Goal: Information Seeking & Learning: Find specific fact

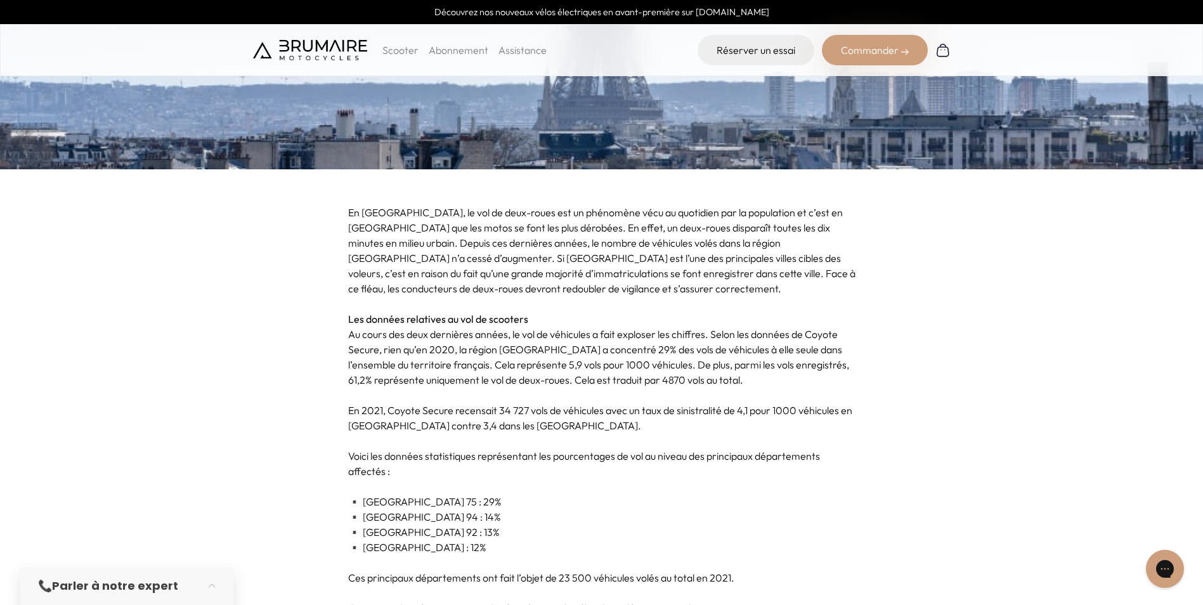
scroll to position [381, 0]
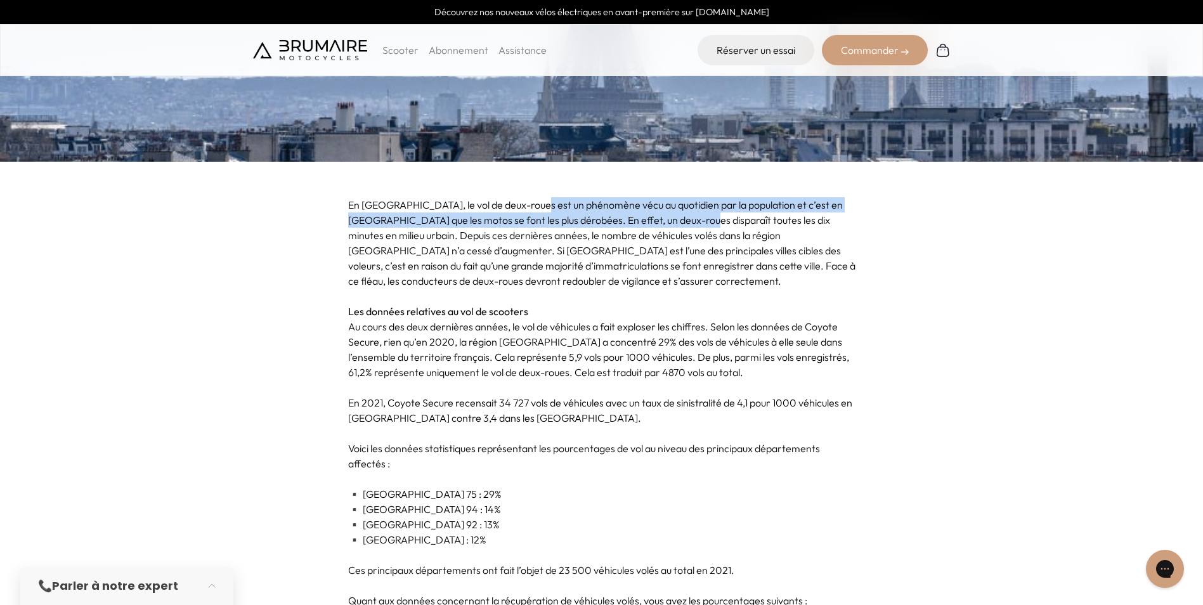
drag, startPoint x: 528, startPoint y: 206, endPoint x: 683, endPoint y: 223, distance: 155.8
click at [683, 223] on p "En [GEOGRAPHIC_DATA], le vol de deux-roues est un phénomène vécu au quotidien p…" at bounding box center [602, 242] width 508 height 91
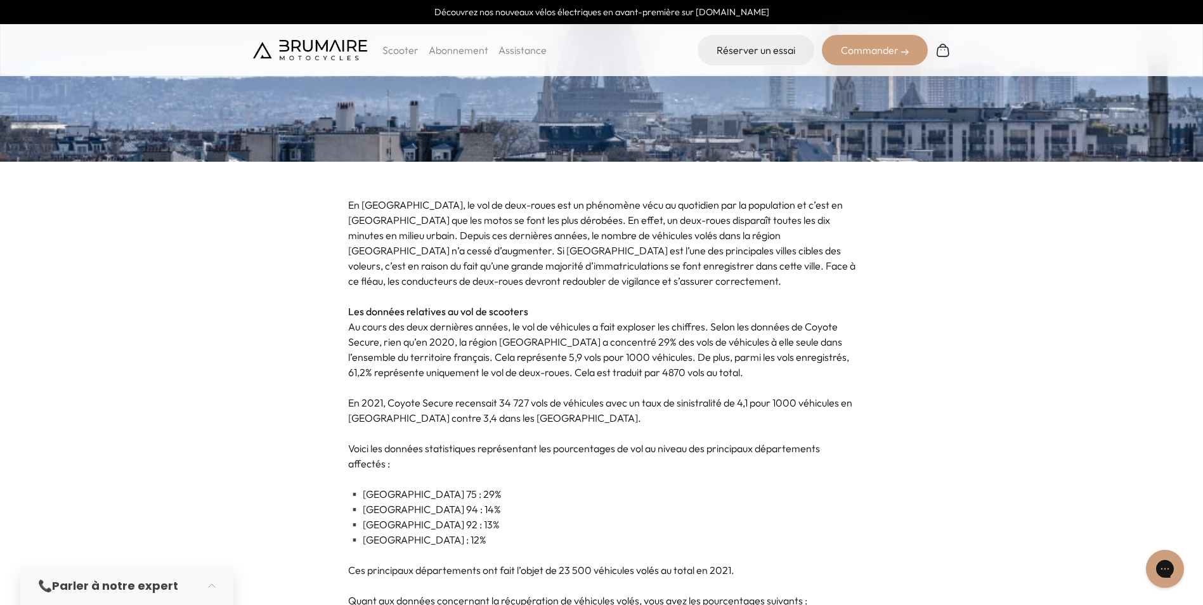
click at [729, 286] on p "En [GEOGRAPHIC_DATA], le vol de deux-roues est un phénomène vécu au quotidien p…" at bounding box center [602, 242] width 508 height 91
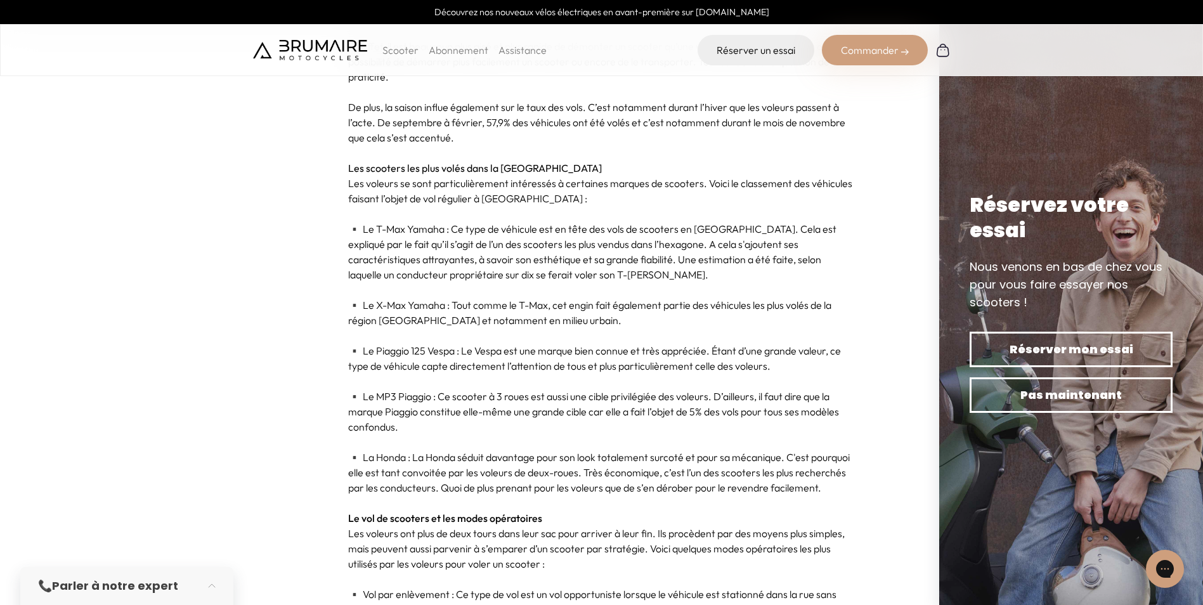
scroll to position [1142, 0]
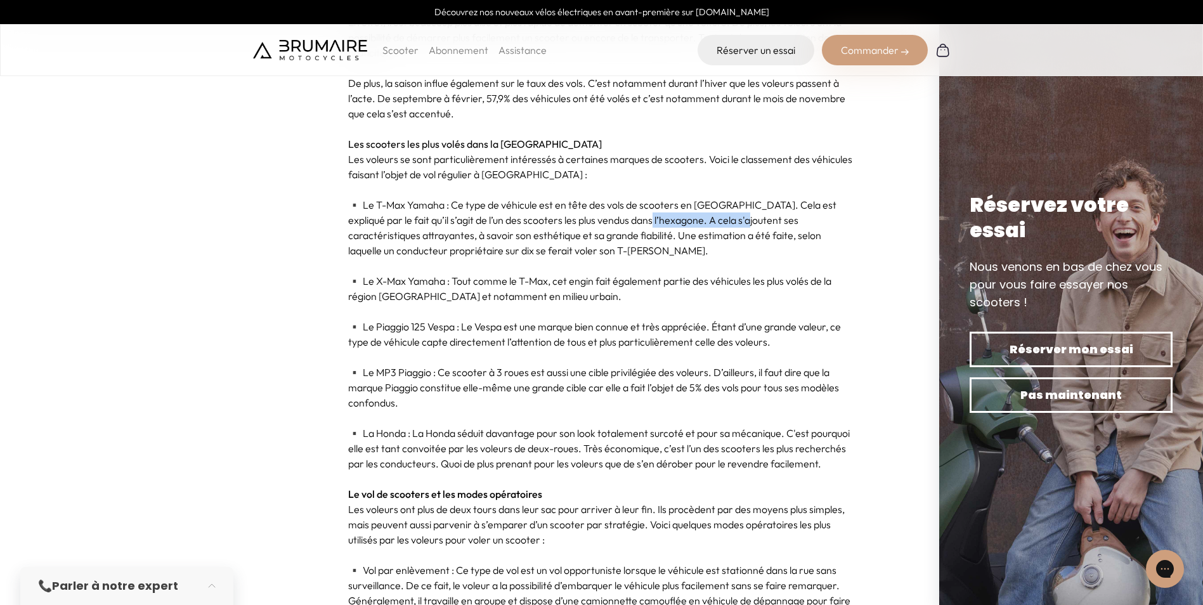
drag, startPoint x: 620, startPoint y: 219, endPoint x: 714, endPoint y: 227, distance: 94.9
click at [714, 227] on p "▪️ Le T-Max Yamaha : Ce type de véhicule est en tête des vols de scooters en [G…" at bounding box center [602, 227] width 508 height 61
drag, startPoint x: 714, startPoint y: 227, endPoint x: 533, endPoint y: 256, distance: 183.7
click at [542, 254] on p "▪️ Le T-Max Yamaha : Ce type de véhicule est en tête des vols de scooters en [G…" at bounding box center [602, 227] width 508 height 61
drag, startPoint x: 447, startPoint y: 201, endPoint x: 373, endPoint y: 203, distance: 74.2
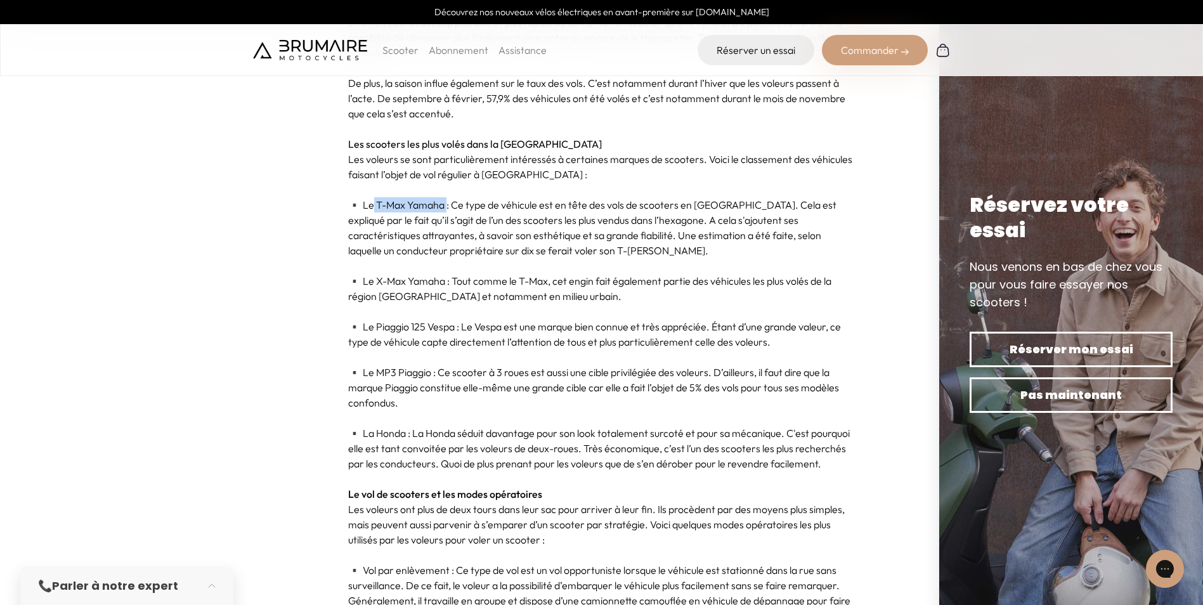
click at [373, 203] on p "▪️ Le T-Max Yamaha : Ce type de véhicule est en tête des vols de scooters en [G…" at bounding box center [602, 227] width 508 height 61
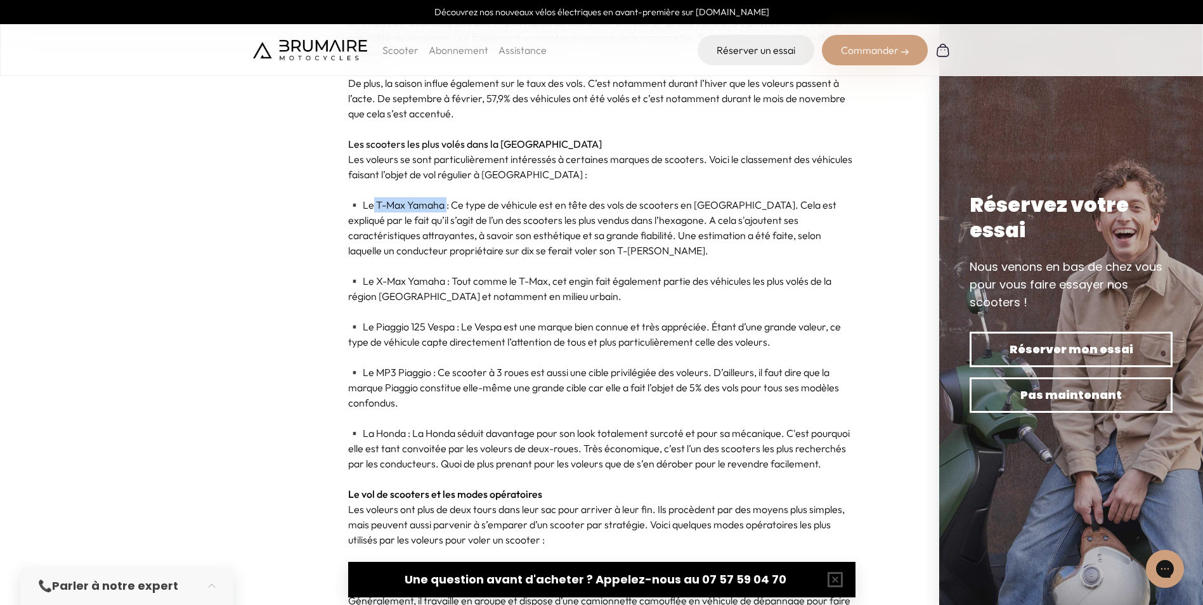
copy p "T-Max Yamaha"
drag, startPoint x: 451, startPoint y: 282, endPoint x: 376, endPoint y: 277, distance: 75.7
click at [376, 277] on p "▪️ Le X-Max Yamaha : Tout comme le T-Max, cet engin fait également partie des v…" at bounding box center [602, 288] width 508 height 30
copy p "X-Max Yamaha :"
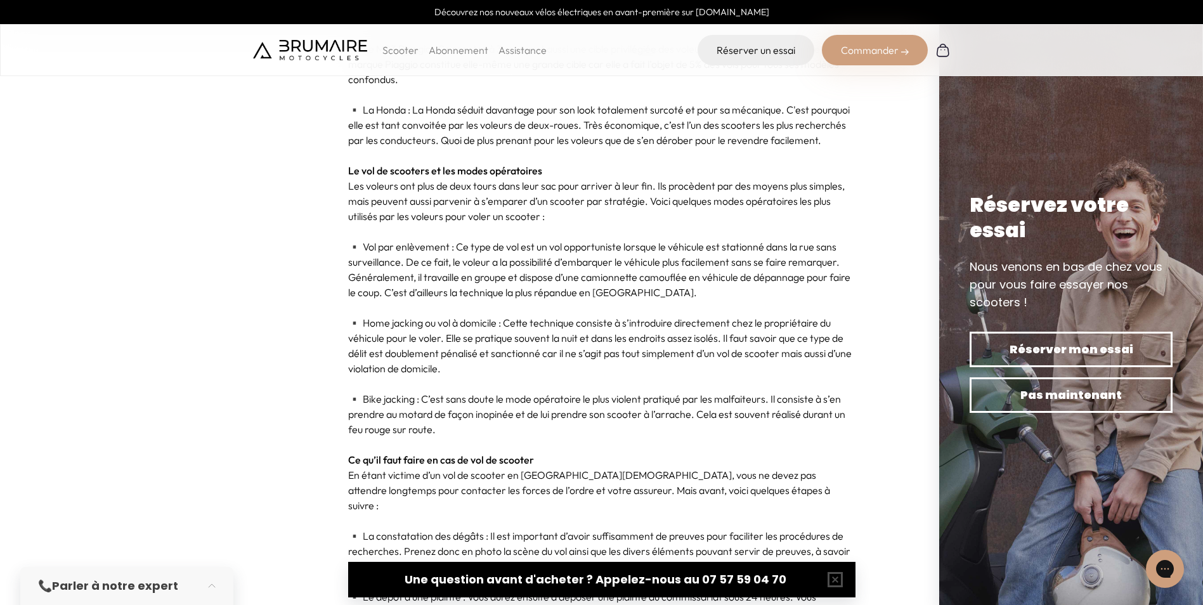
scroll to position [1396, 0]
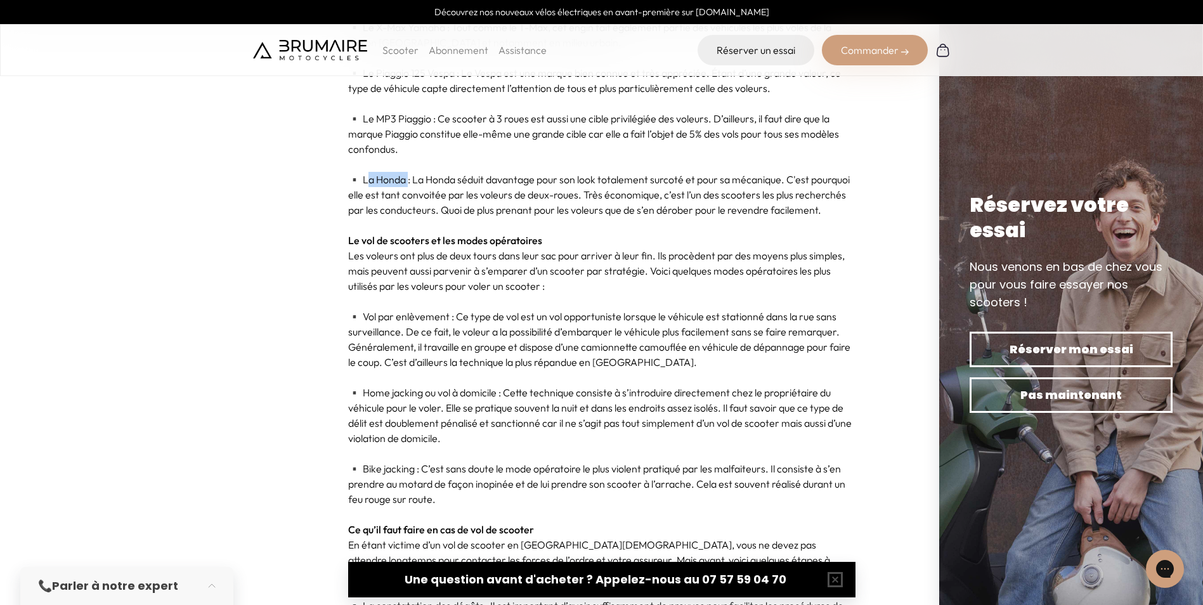
drag, startPoint x: 411, startPoint y: 180, endPoint x: 368, endPoint y: 177, distance: 43.3
click at [368, 177] on p "▪️ La Honda : La Honda séduit davantage pour son look totalement surcoté et pou…" at bounding box center [602, 195] width 508 height 46
drag, startPoint x: 368, startPoint y: 177, endPoint x: 410, endPoint y: 178, distance: 41.9
click at [410, 178] on p "▪️ La Honda : La Honda séduit davantage pour son look totalement surcoté et pou…" at bounding box center [602, 195] width 508 height 46
copy p "La Honda"
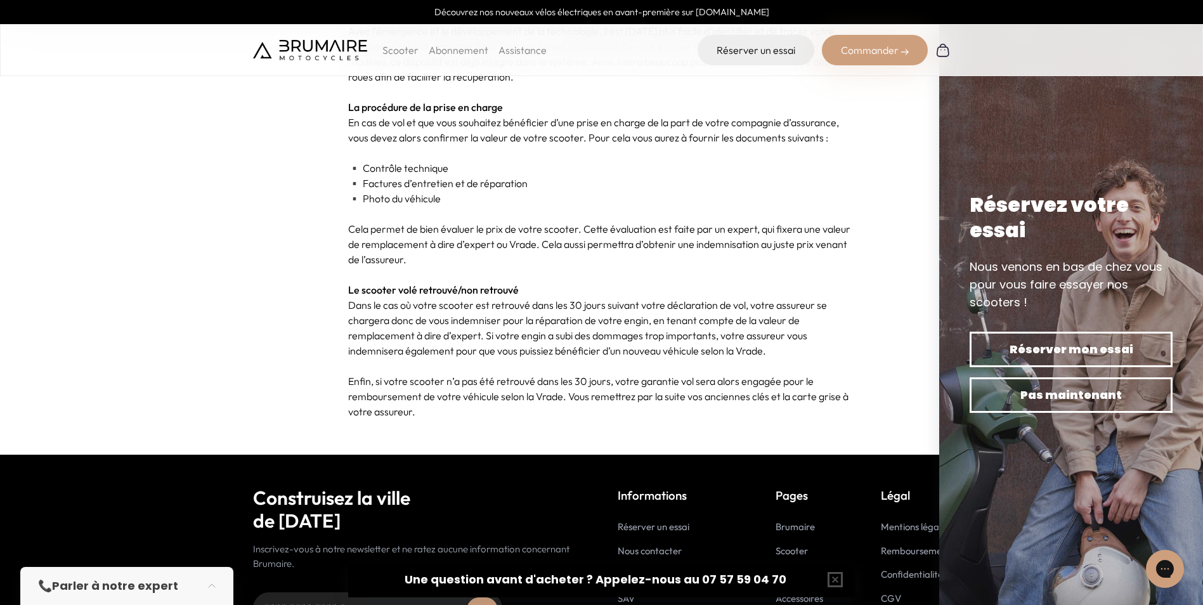
scroll to position [3235, 0]
